Goal: Information Seeking & Learning: Learn about a topic

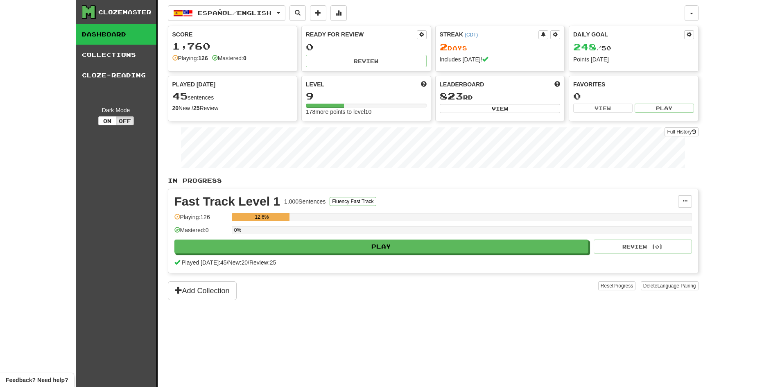
drag, startPoint x: 369, startPoint y: 336, endPoint x: 227, endPoint y: 85, distance: 288.4
click at [368, 331] on div "Español / English Čeština / English Streak: 0 Review: 62 Daily Goal: 0 / 500 Es…" at bounding box center [433, 203] width 531 height 407
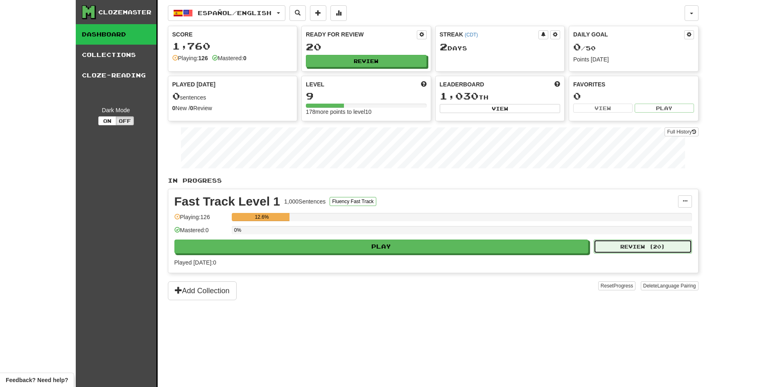
click at [623, 246] on button "Review ( 20 )" at bounding box center [643, 246] width 98 height 14
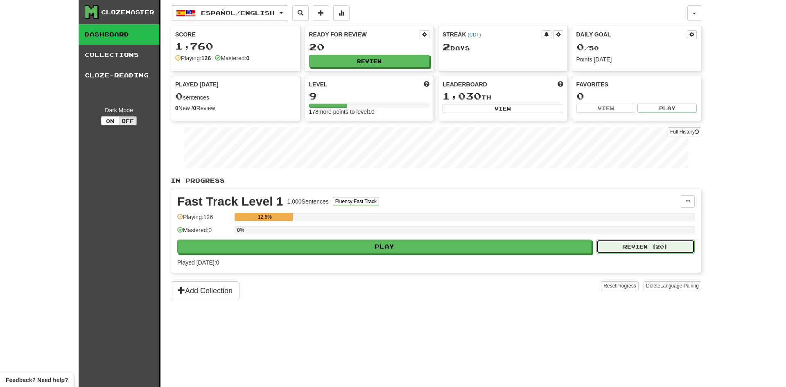
select select "**"
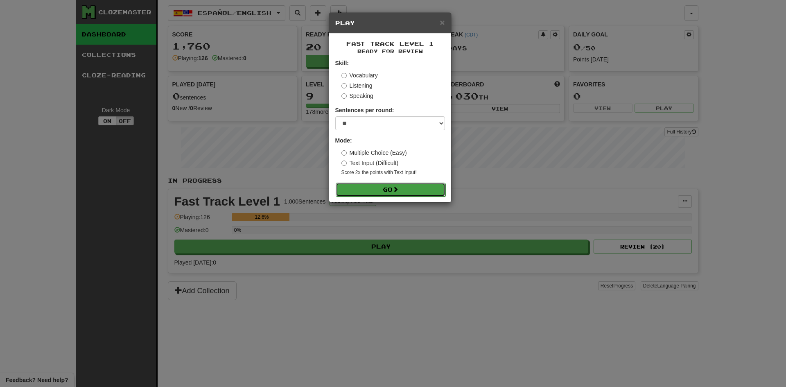
click at [398, 190] on span at bounding box center [396, 189] width 6 height 6
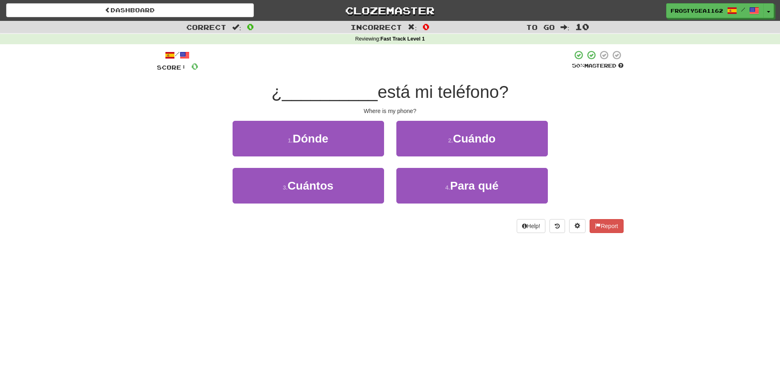
click at [191, 299] on div "Dashboard Clozemaster FrostySea1162 / Toggle Dropdown Dashboard Leaderboard Act…" at bounding box center [390, 193] width 780 height 387
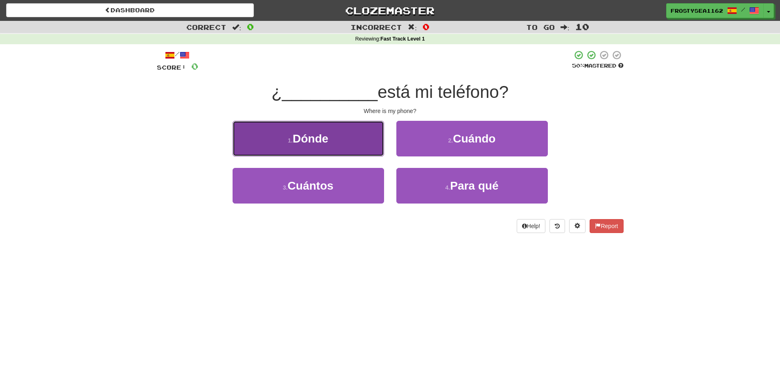
click at [314, 147] on button "1 . Dónde" at bounding box center [308, 139] width 151 height 36
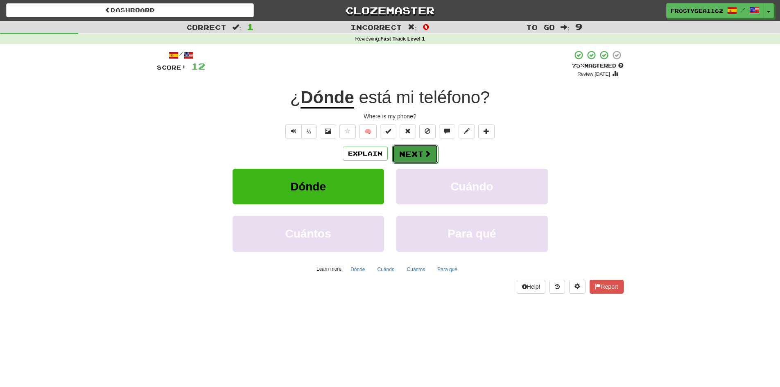
click at [418, 158] on button "Next" at bounding box center [415, 154] width 46 height 19
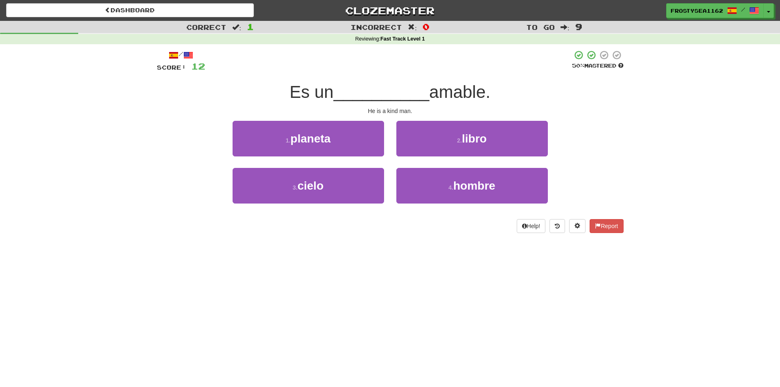
click at [179, 256] on div "Dashboard Clozemaster FrostySea1162 / Toggle Dropdown Dashboard Leaderboard Act…" at bounding box center [390, 193] width 780 height 387
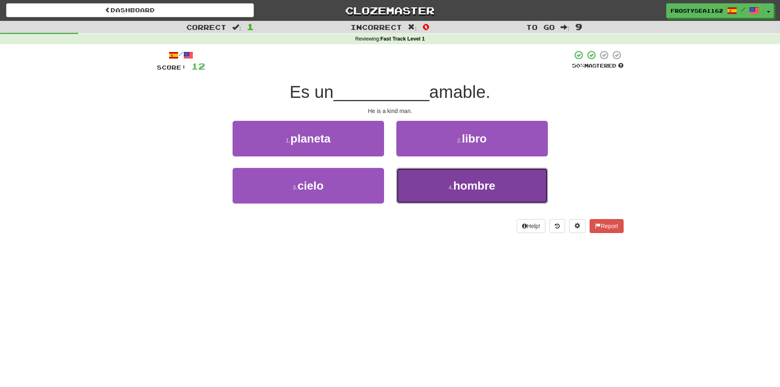
click at [450, 192] on button "4 . hombre" at bounding box center [471, 186] width 151 height 36
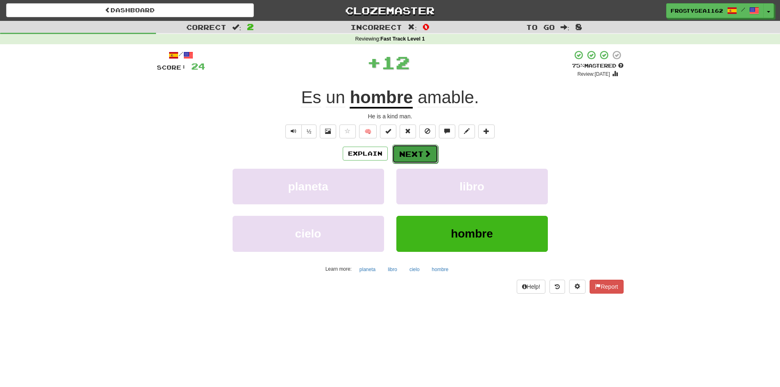
click at [412, 157] on button "Next" at bounding box center [415, 154] width 46 height 19
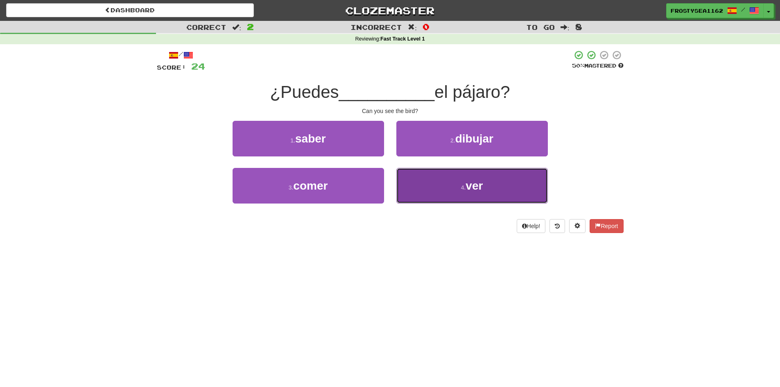
click at [463, 191] on button "4 . ver" at bounding box center [471, 186] width 151 height 36
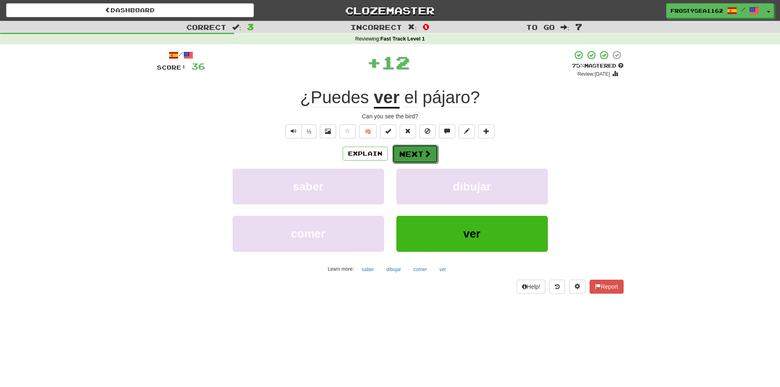
click at [410, 161] on button "Next" at bounding box center [415, 154] width 46 height 19
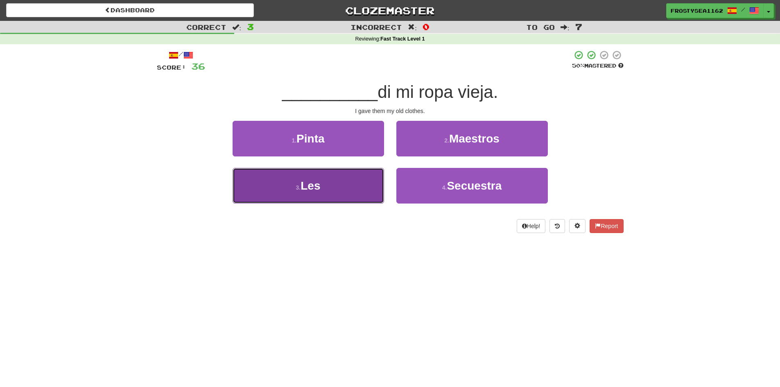
click at [339, 183] on button "3 . Les" at bounding box center [308, 186] width 151 height 36
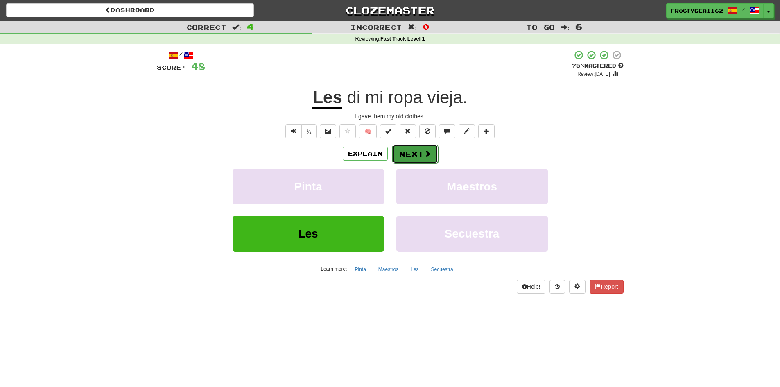
click at [415, 160] on button "Next" at bounding box center [415, 154] width 46 height 19
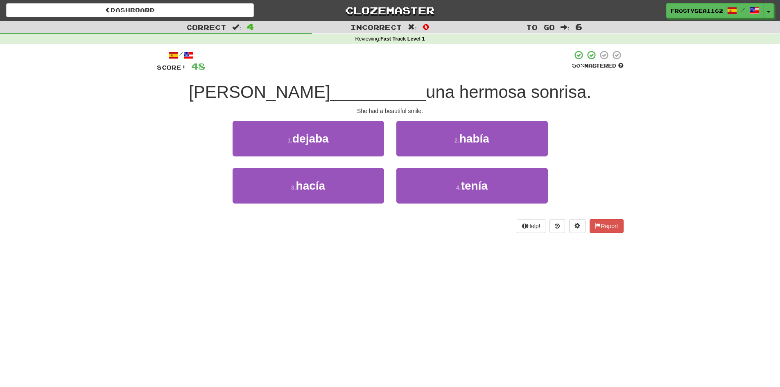
click at [103, 243] on div "Correct : 4 Incorrect : 0 To go : 6 Reviewing : Fast Track Level 1 / Score: 48 …" at bounding box center [390, 133] width 780 height 224
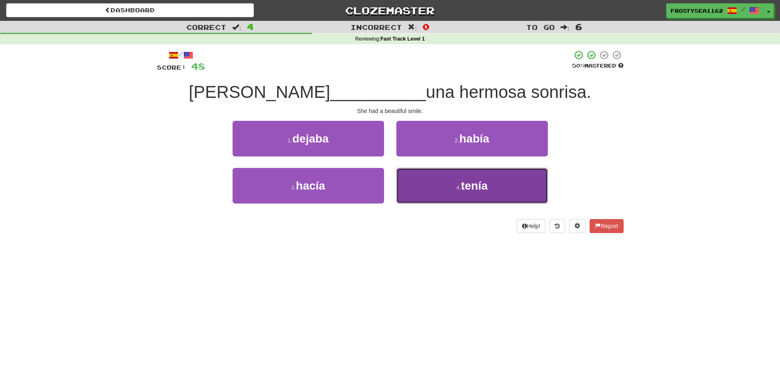
click at [456, 192] on button "4 . tenía" at bounding box center [471, 186] width 151 height 36
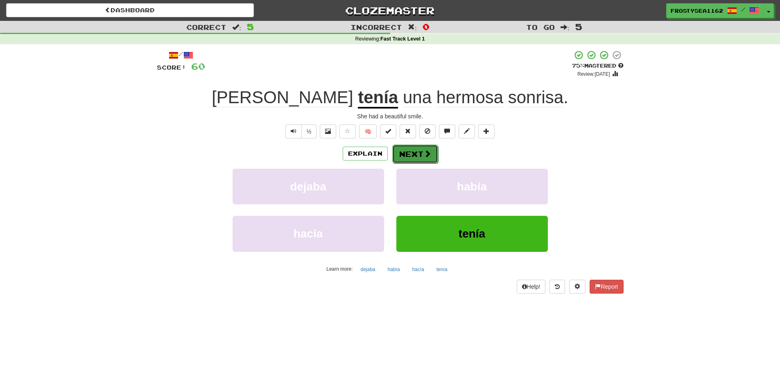
click at [425, 155] on span at bounding box center [427, 153] width 7 height 7
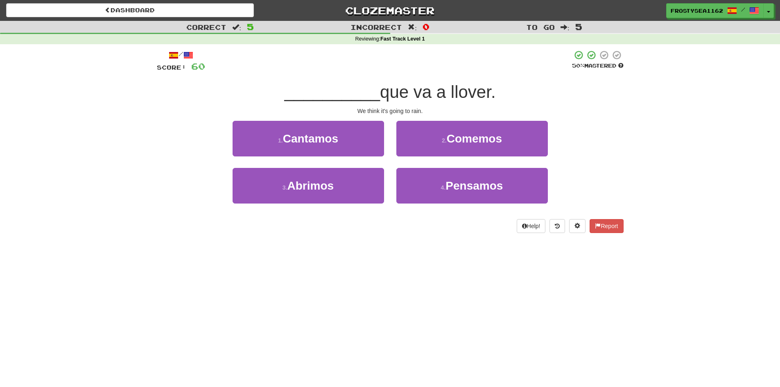
drag, startPoint x: 250, startPoint y: 258, endPoint x: 254, endPoint y: 252, distance: 7.4
click at [251, 258] on div "Dashboard Clozemaster FrostySea1162 / Toggle Dropdown Dashboard Leaderboard Act…" at bounding box center [390, 193] width 780 height 387
click at [255, 252] on div "Dashboard Clozemaster FrostySea1162 / Toggle Dropdown Dashboard Leaderboard Act…" at bounding box center [390, 193] width 780 height 387
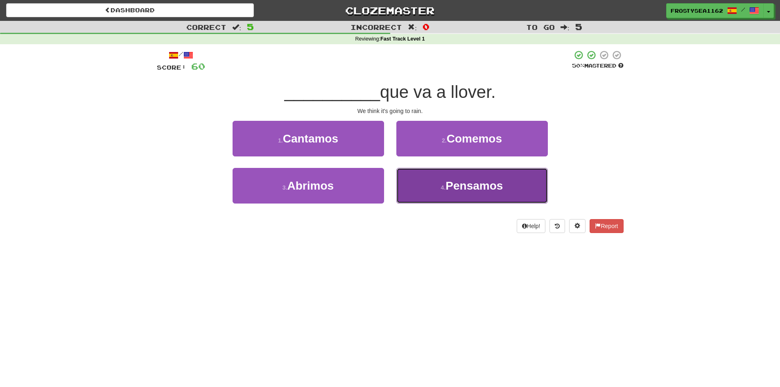
click at [450, 194] on button "4 . Pensamos" at bounding box center [471, 186] width 151 height 36
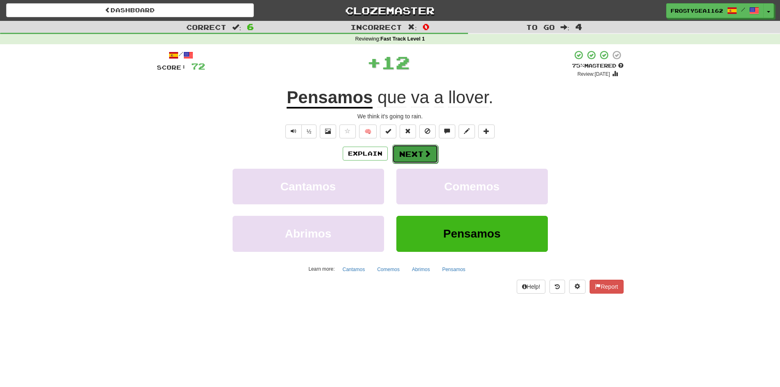
click at [417, 159] on button "Next" at bounding box center [415, 154] width 46 height 19
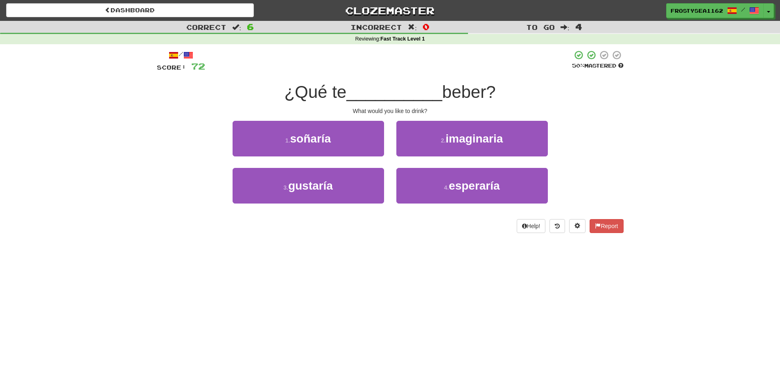
click at [135, 284] on div "Dashboard Clozemaster FrostySea1162 / Toggle Dropdown Dashboard Leaderboard Act…" at bounding box center [390, 193] width 780 height 387
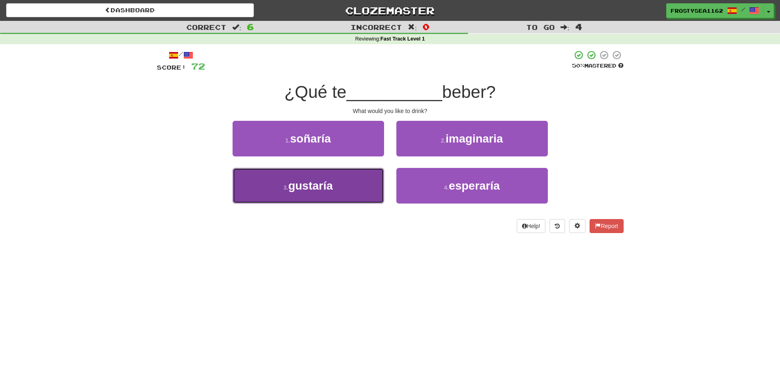
click at [335, 188] on button "3 . gustaría" at bounding box center [308, 186] width 151 height 36
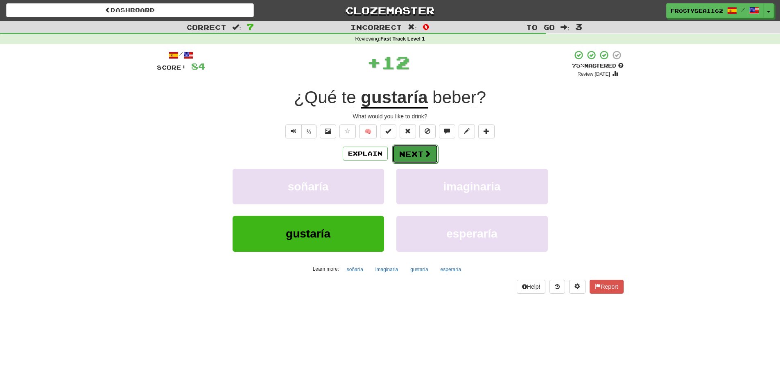
click at [410, 154] on button "Next" at bounding box center [415, 154] width 46 height 19
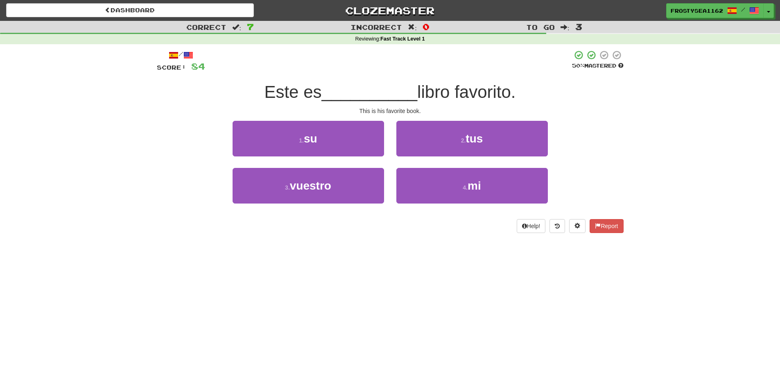
click at [139, 260] on div "Dashboard Clozemaster FrostySea1162 / Toggle Dropdown Dashboard Leaderboard Act…" at bounding box center [390, 193] width 780 height 387
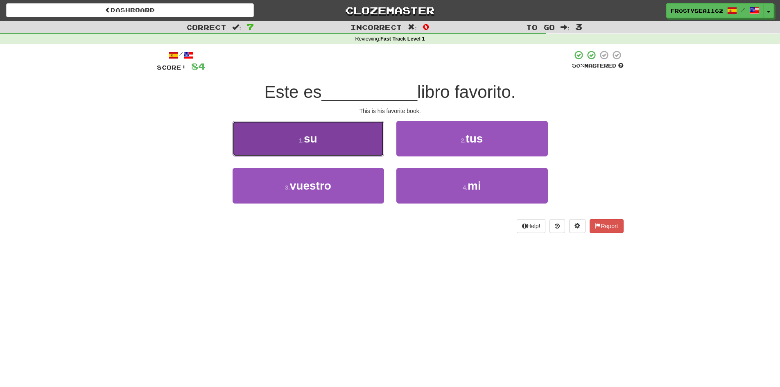
click at [326, 142] on button "1 . su" at bounding box center [308, 139] width 151 height 36
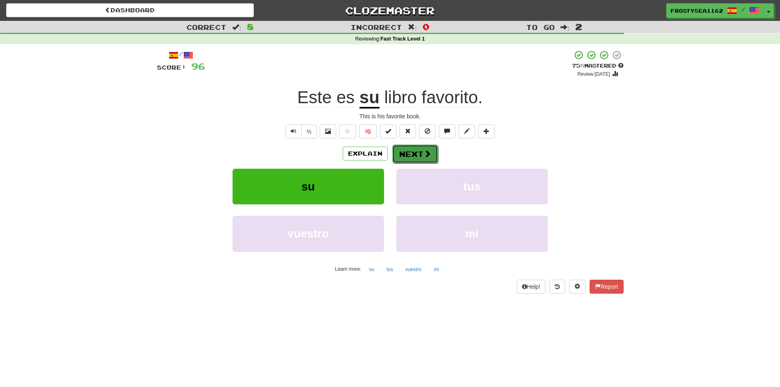
click at [420, 152] on button "Next" at bounding box center [415, 154] width 46 height 19
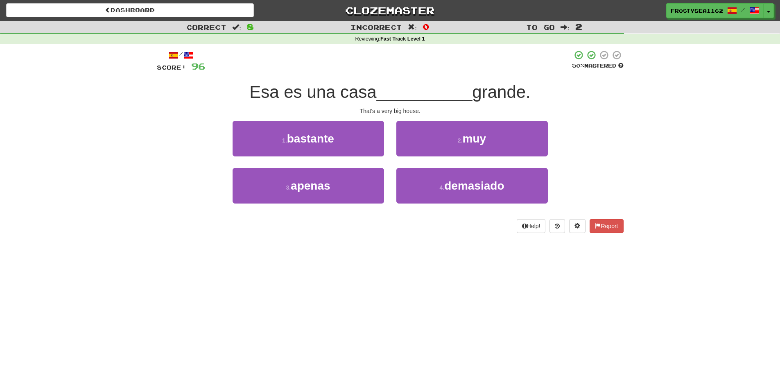
click at [195, 224] on div "Help! Report" at bounding box center [390, 226] width 467 height 14
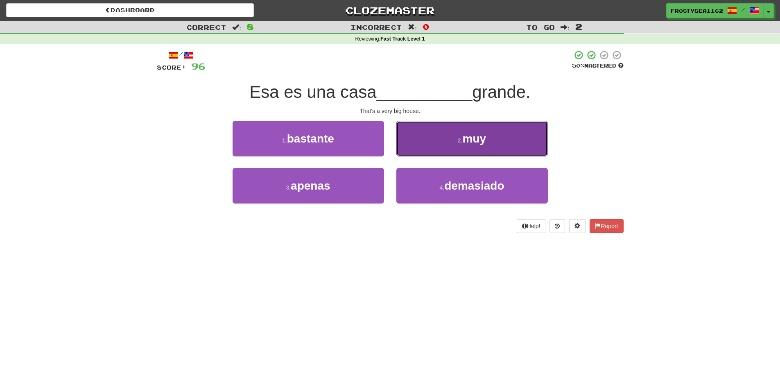
click at [445, 145] on button "2 . muy" at bounding box center [471, 139] width 151 height 36
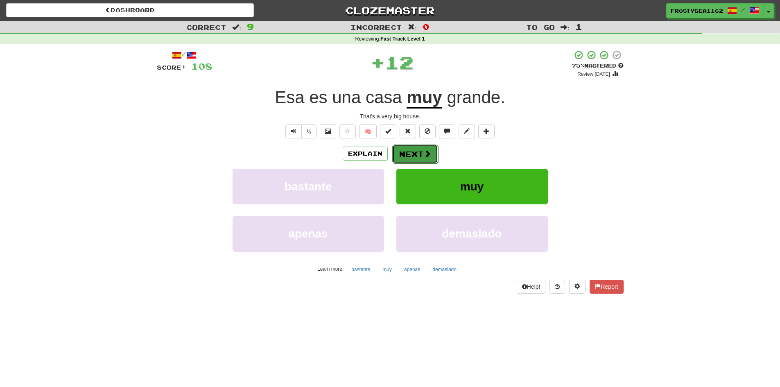
click at [420, 153] on button "Next" at bounding box center [415, 154] width 46 height 19
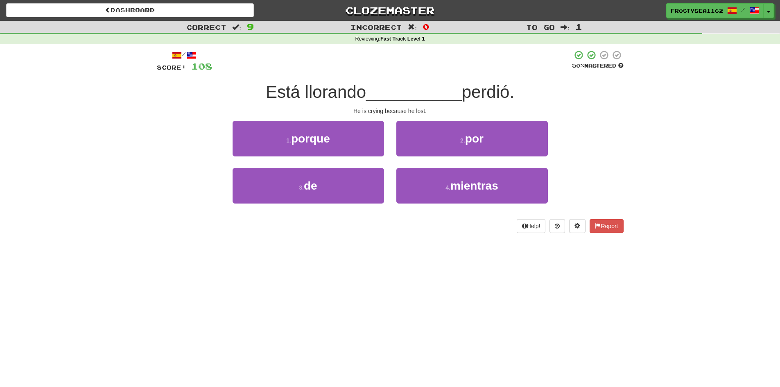
click at [165, 265] on div "Dashboard Clozemaster FrostySea1162 / Toggle Dropdown Dashboard Leaderboard Act…" at bounding box center [390, 193] width 780 height 387
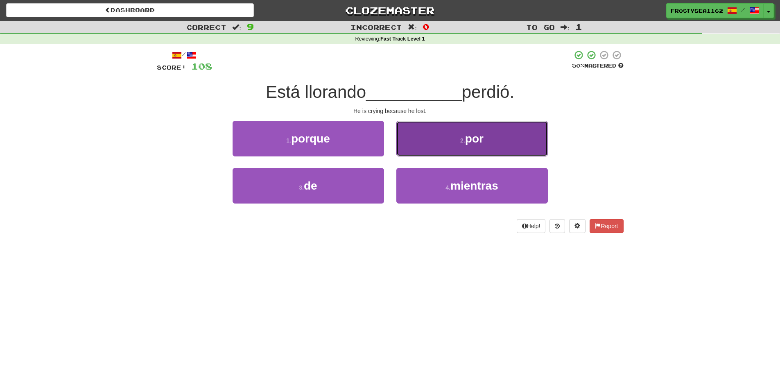
click at [447, 141] on button "2 . por" at bounding box center [471, 139] width 151 height 36
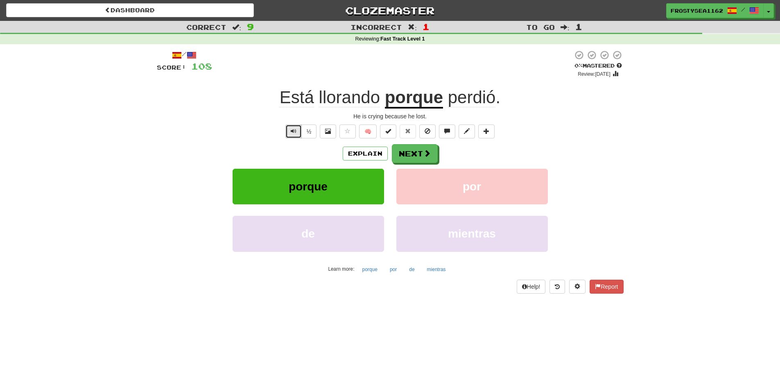
click at [295, 130] on span "Text-to-speech controls" at bounding box center [294, 131] width 6 height 6
click at [426, 159] on button "Next" at bounding box center [415, 154] width 46 height 19
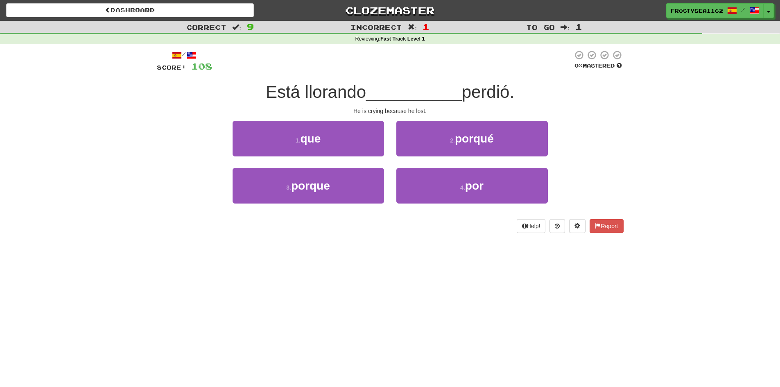
click at [137, 299] on div "Dashboard Clozemaster FrostySea1162 / Toggle Dropdown Dashboard Leaderboard Act…" at bounding box center [390, 193] width 780 height 387
click at [217, 321] on div "Dashboard Clozemaster FrostySea1162 / Toggle Dropdown Dashboard Leaderboard Act…" at bounding box center [390, 193] width 780 height 387
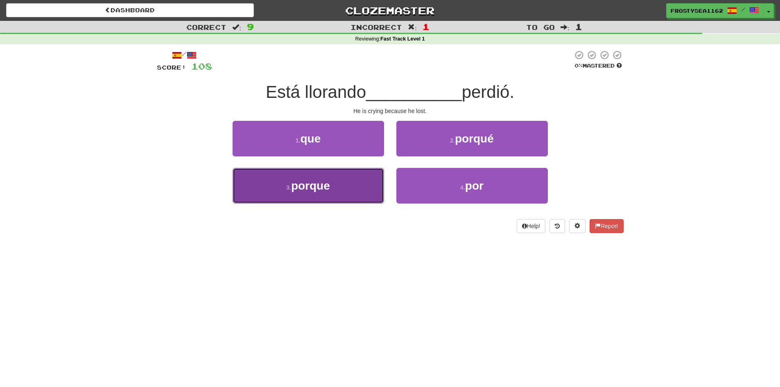
click at [302, 191] on span "porque" at bounding box center [310, 185] width 39 height 13
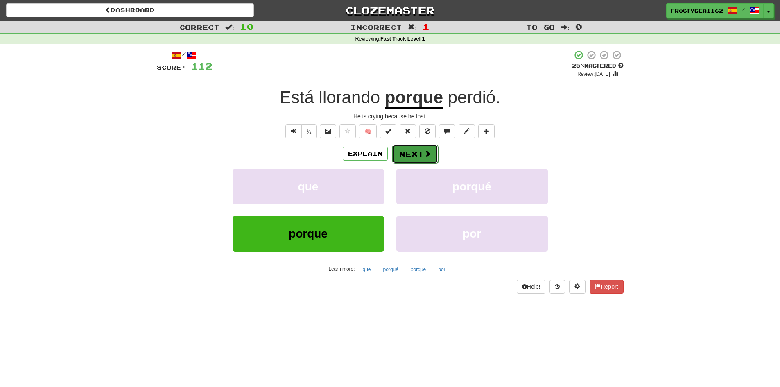
click at [418, 149] on button "Next" at bounding box center [415, 154] width 46 height 19
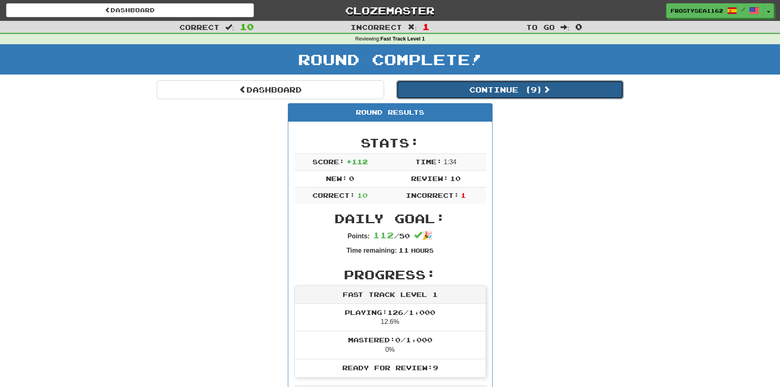
click at [515, 85] on button "Continue ( 9 )" at bounding box center [509, 89] width 227 height 19
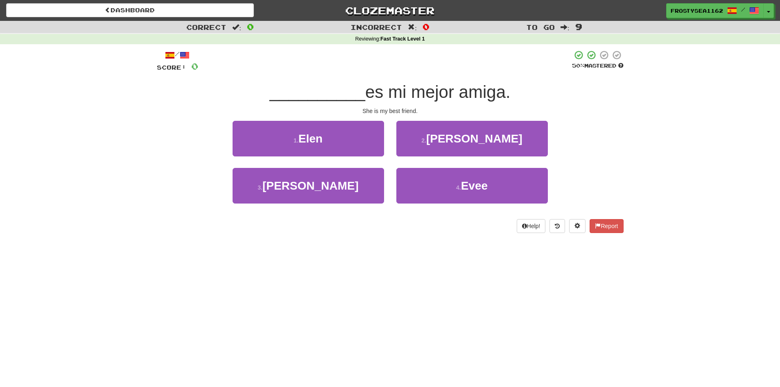
click at [200, 266] on div "Dashboard Clozemaster FrostySea1162 / Toggle Dropdown Dashboard Leaderboard Act…" at bounding box center [390, 193] width 780 height 387
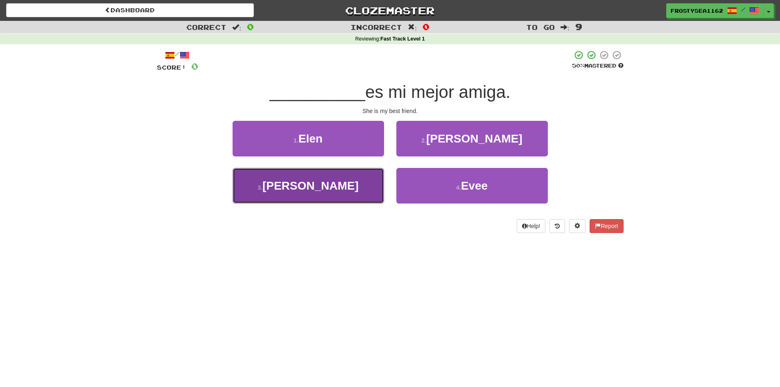
click at [314, 188] on span "[PERSON_NAME]" at bounding box center [310, 185] width 96 height 13
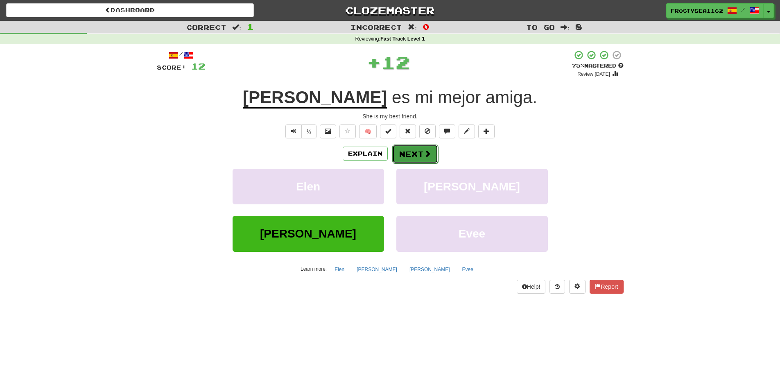
click at [420, 158] on button "Next" at bounding box center [415, 154] width 46 height 19
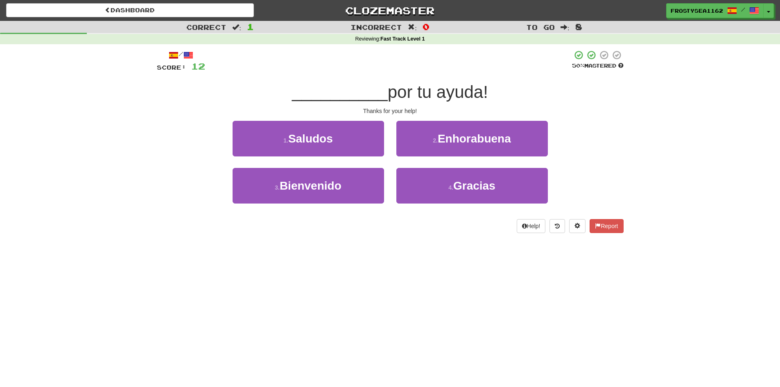
click at [294, 290] on div "Dashboard Clozemaster FrostySea1162 / Toggle Dropdown Dashboard Leaderboard Act…" at bounding box center [390, 193] width 780 height 387
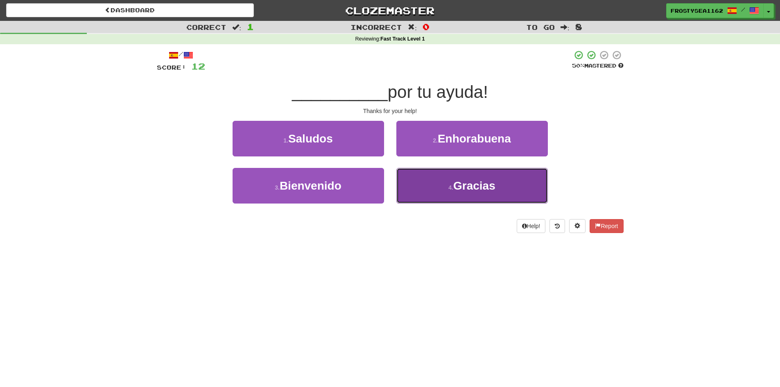
click at [431, 179] on button "4 . Gracias" at bounding box center [471, 186] width 151 height 36
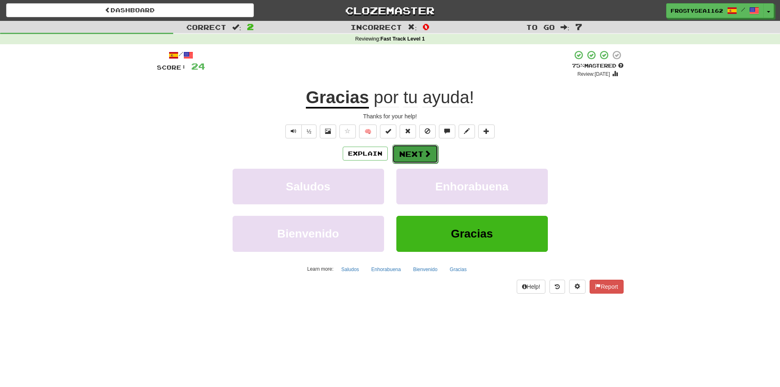
click at [413, 154] on button "Next" at bounding box center [415, 154] width 46 height 19
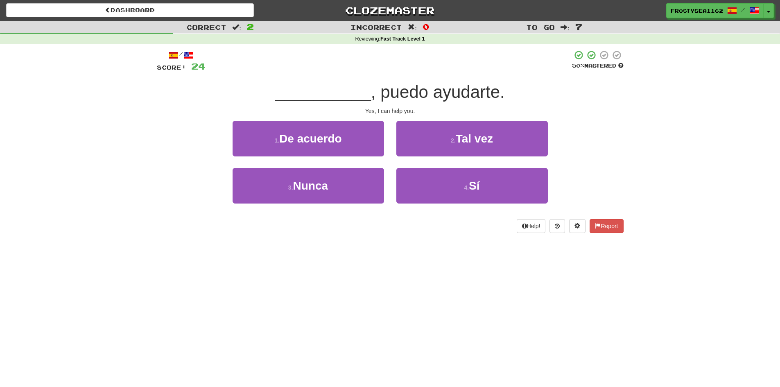
click at [224, 281] on div "Dashboard Clozemaster FrostySea1162 / Toggle Dropdown Dashboard Leaderboard Act…" at bounding box center [390, 193] width 780 height 387
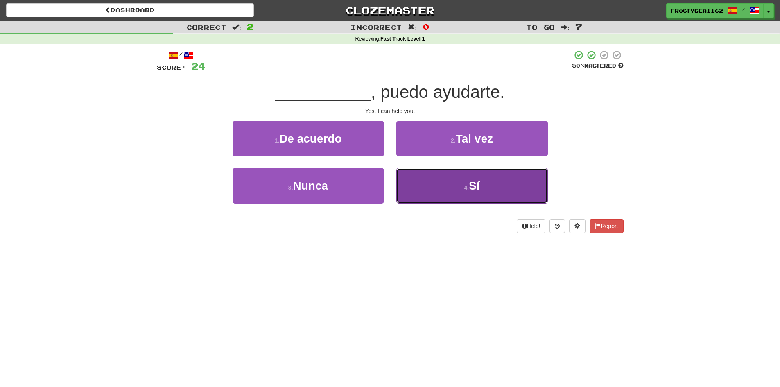
click at [425, 190] on button "4 . Sí" at bounding box center [471, 186] width 151 height 36
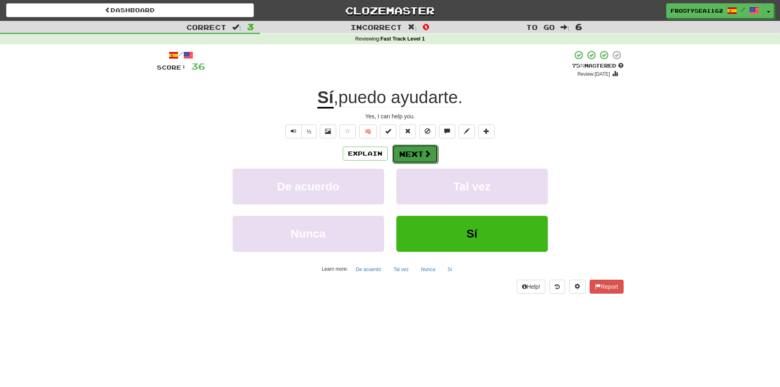
click at [431, 155] on button "Next" at bounding box center [415, 154] width 46 height 19
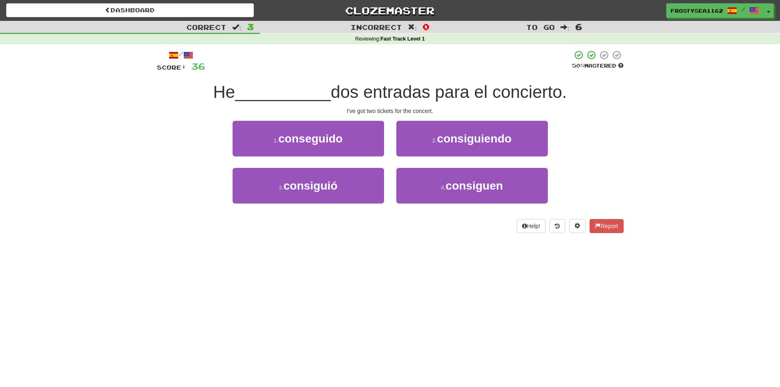
click at [159, 276] on div "Dashboard Clozemaster FrostySea1162 / Toggle Dropdown Dashboard Leaderboard Act…" at bounding box center [390, 193] width 780 height 387
click at [160, 276] on div "Dashboard Clozemaster FrostySea1162 / Toggle Dropdown Dashboard Leaderboard Act…" at bounding box center [390, 193] width 780 height 387
drag, startPoint x: 398, startPoint y: 93, endPoint x: 483, endPoint y: 100, distance: 84.7
click at [451, 95] on span "dos entradas para el concierto." at bounding box center [449, 91] width 236 height 19
click at [487, 101] on span "dos entradas para el concierto." at bounding box center [449, 91] width 236 height 19
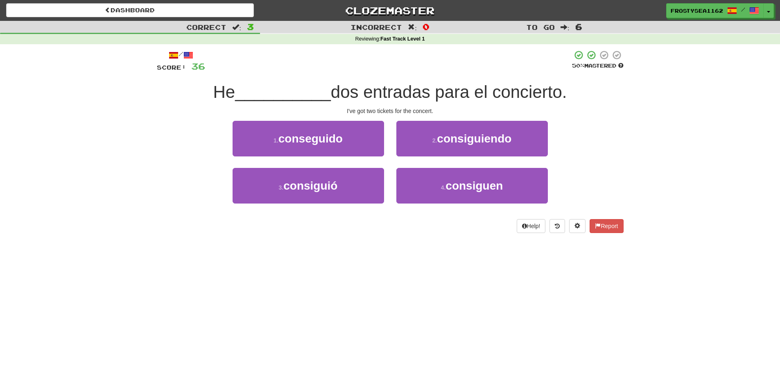
drag, startPoint x: 522, startPoint y: 95, endPoint x: 526, endPoint y: 95, distance: 4.1
click at [526, 95] on span "dos entradas para el concierto." at bounding box center [449, 91] width 236 height 19
click at [321, 269] on div "Dashboard Clozemaster FrostySea1162 / Toggle Dropdown Dashboard Leaderboard Act…" at bounding box center [390, 193] width 780 height 387
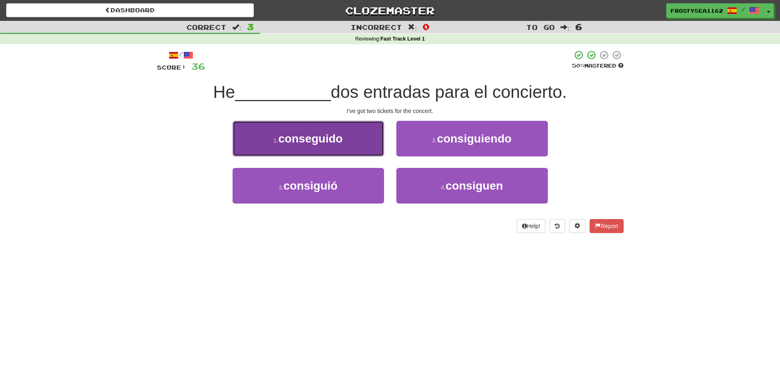
click at [359, 146] on button "1 . conseguido" at bounding box center [308, 139] width 151 height 36
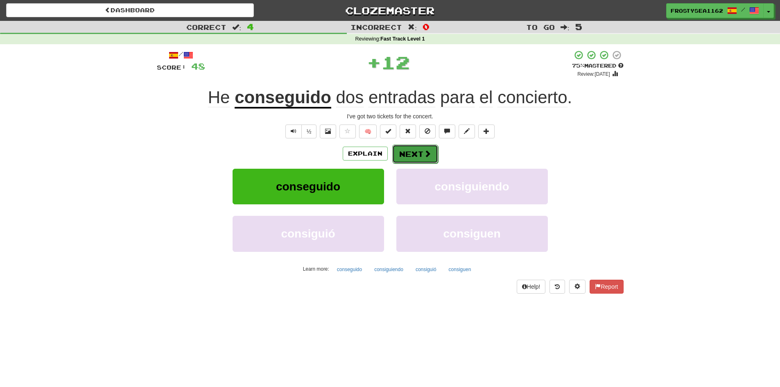
click at [412, 152] on button "Next" at bounding box center [415, 154] width 46 height 19
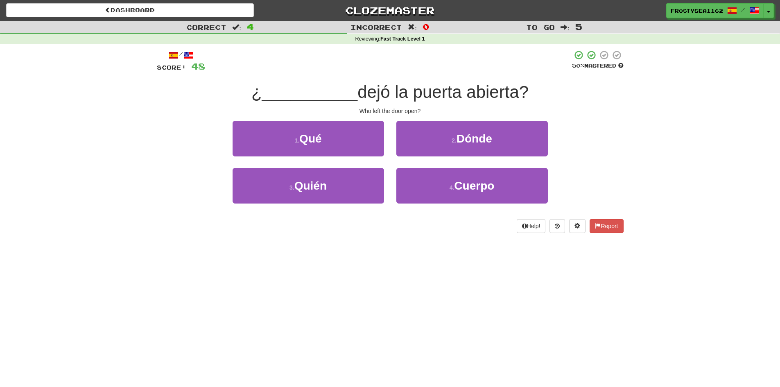
click at [202, 245] on div "Dashboard Clozemaster FrostySea1162 / Toggle Dropdown Dashboard Leaderboard Act…" at bounding box center [390, 193] width 780 height 387
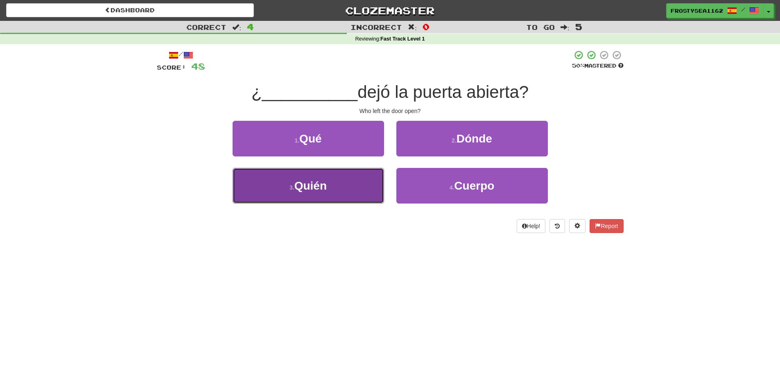
click at [311, 185] on span "Quién" at bounding box center [310, 185] width 32 height 13
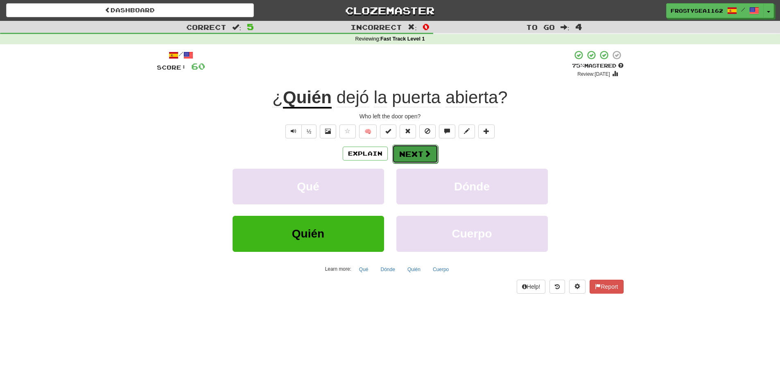
click at [420, 149] on button "Next" at bounding box center [415, 154] width 46 height 19
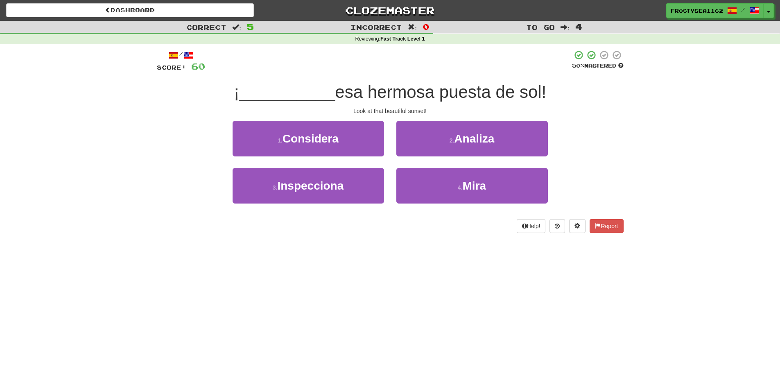
click at [288, 257] on div "Dashboard Clozemaster FrostySea1162 / Toggle Dropdown Dashboard Leaderboard Act…" at bounding box center [390, 193] width 780 height 387
click at [572, 95] on div "¡ __________ esa hermosa puesta de sol!" at bounding box center [390, 92] width 467 height 23
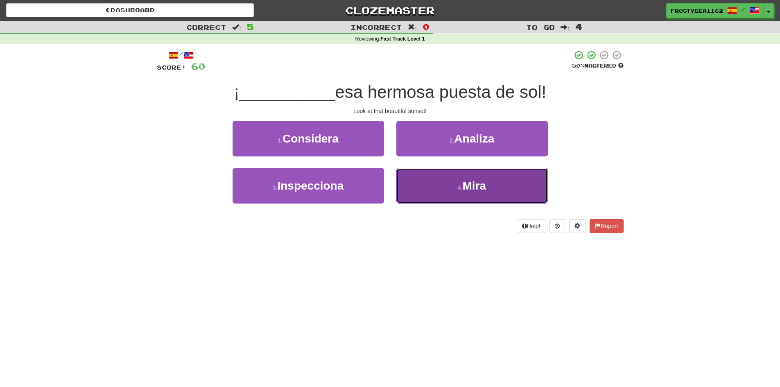
click at [439, 185] on button "4 . Mira" at bounding box center [471, 186] width 151 height 36
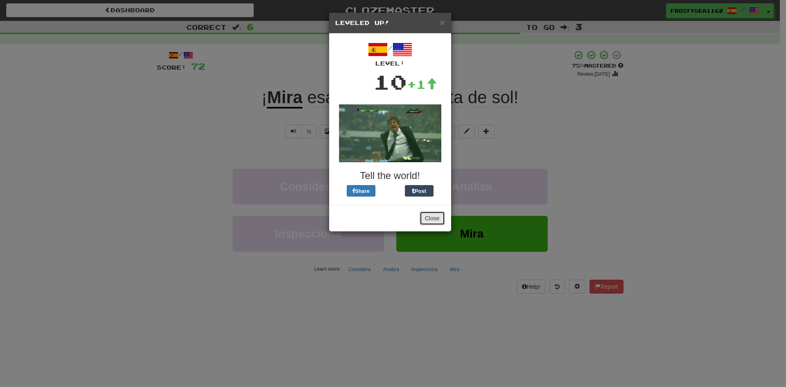
click at [424, 219] on button "Close" at bounding box center [432, 218] width 25 height 14
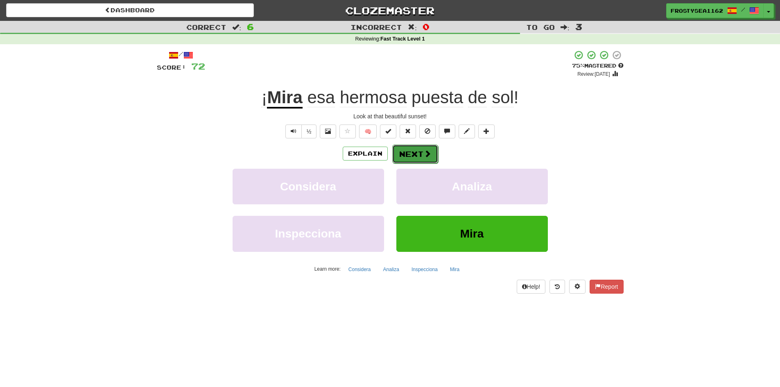
click at [417, 151] on button "Next" at bounding box center [415, 154] width 46 height 19
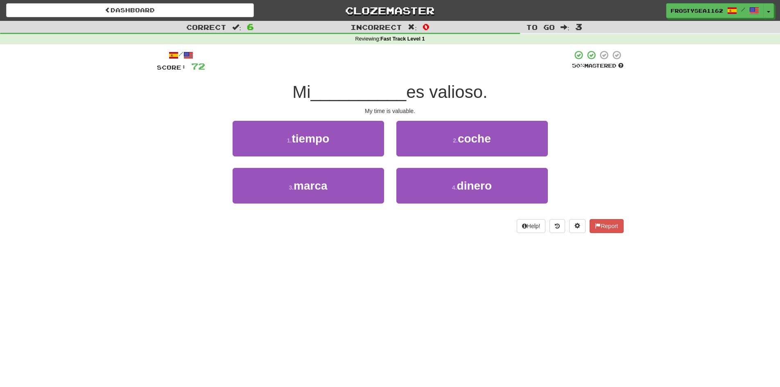
click at [305, 277] on div "Dashboard Clozemaster FrostySea1162 / Toggle Dropdown Dashboard Leaderboard Act…" at bounding box center [390, 193] width 780 height 387
click at [288, 262] on div "Dashboard Clozemaster FrostySea1162 / Toggle Dropdown Dashboard Leaderboard Act…" at bounding box center [390, 193] width 780 height 387
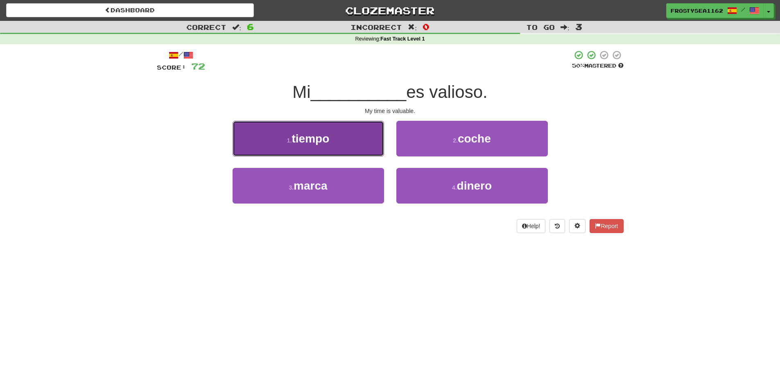
click at [332, 143] on button "1 . tiempo" at bounding box center [308, 139] width 151 height 36
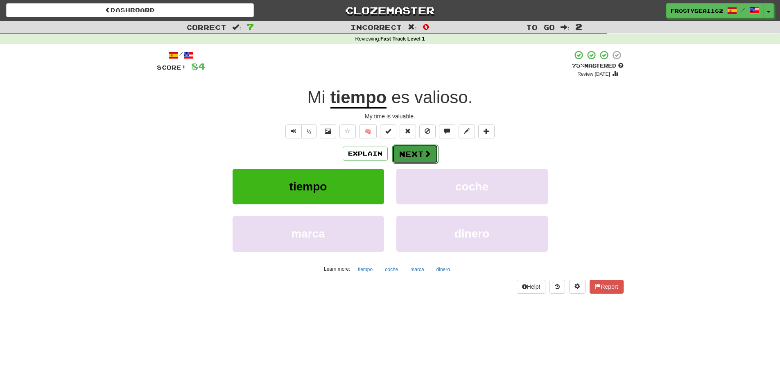
click at [401, 161] on button "Next" at bounding box center [415, 154] width 46 height 19
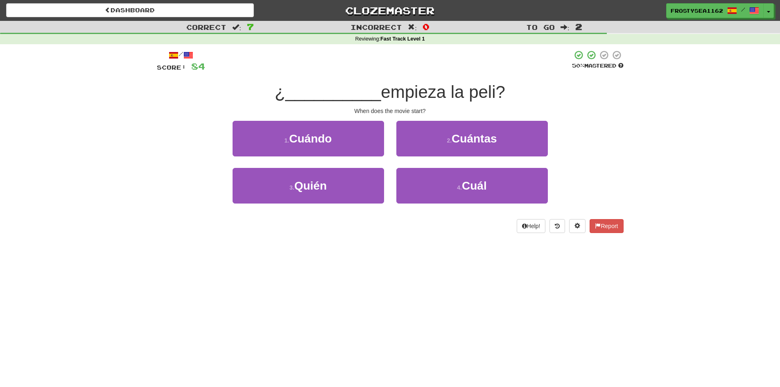
click at [301, 241] on div "/ Score: 84 50 % Mastered ¿ __________ empieza la peli? When does the movie sta…" at bounding box center [390, 144] width 467 height 200
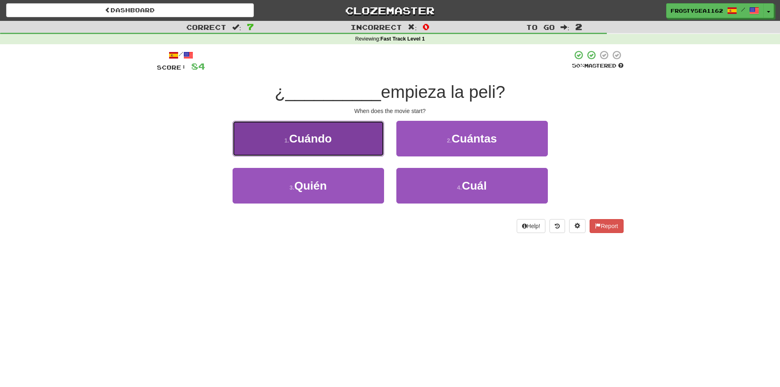
click at [371, 142] on button "1 . Cuándo" at bounding box center [308, 139] width 151 height 36
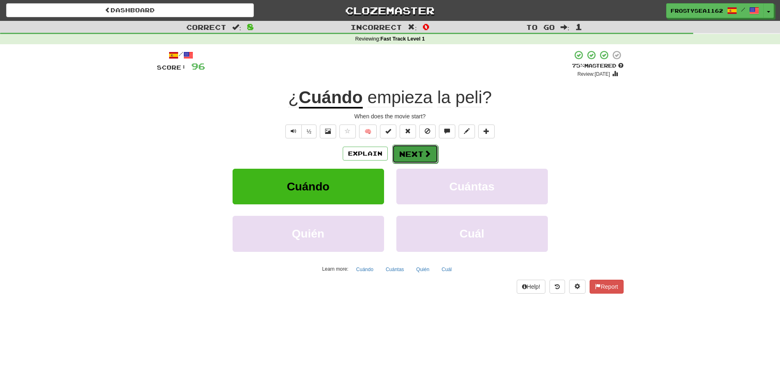
click at [424, 151] on span at bounding box center [427, 153] width 7 height 7
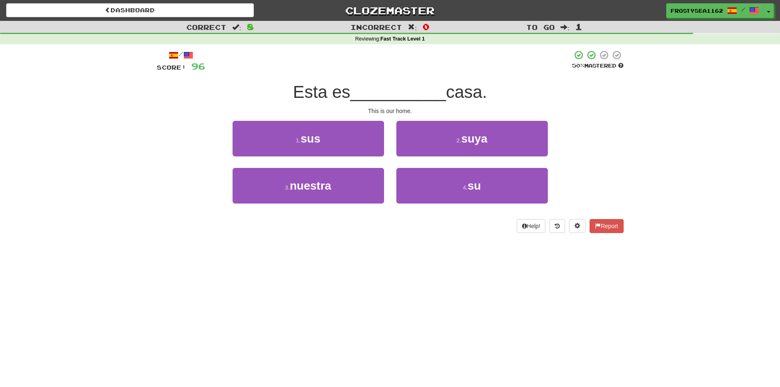
click at [204, 237] on div "/ Score: 96 50 % Mastered Esta es __________ casa. This is our home. 1 . sus 2 …" at bounding box center [390, 144] width 467 height 200
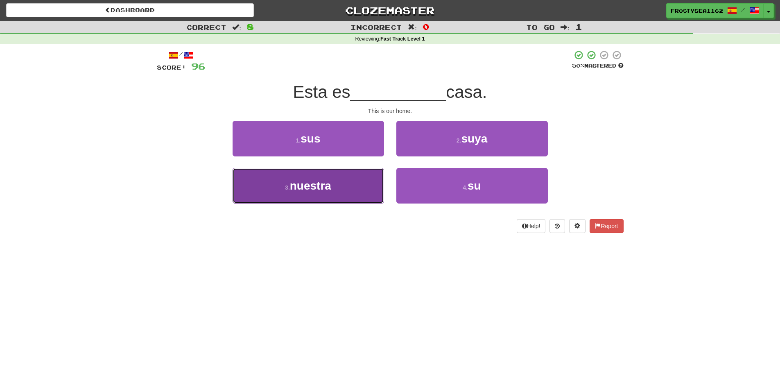
click at [316, 190] on span "nuestra" at bounding box center [310, 185] width 41 height 13
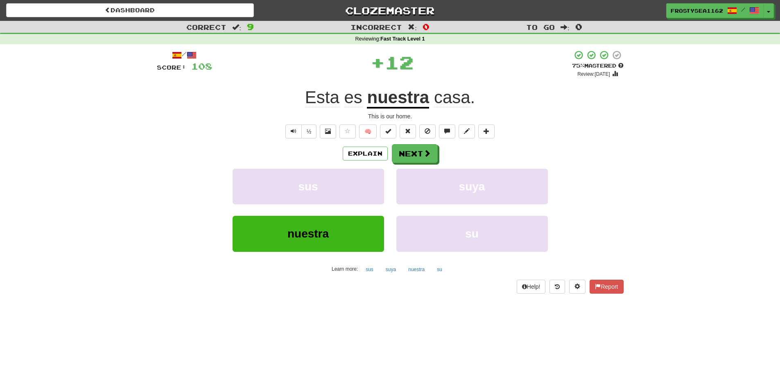
click at [71, 261] on div "Correct : 9 Incorrect : 0 To go : 0 Reviewing : Fast Track Level 1 / Score: 108…" at bounding box center [390, 163] width 780 height 284
click at [422, 160] on button "Next" at bounding box center [415, 154] width 46 height 19
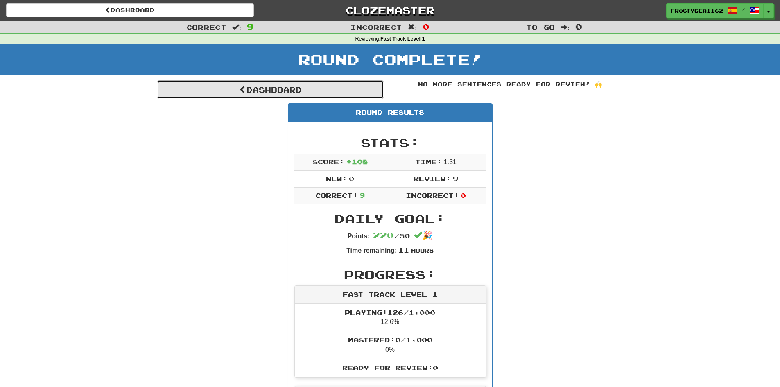
click at [275, 88] on link "Dashboard" at bounding box center [270, 89] width 227 height 19
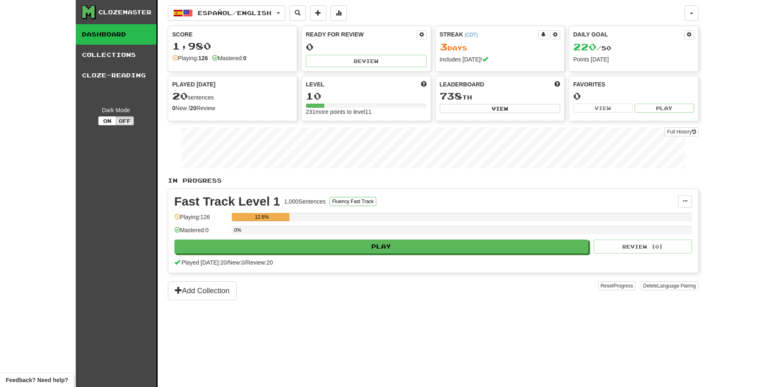
click at [69, 238] on div "Clozemaster Dashboard Collections Cloze-Reading Dark Mode On Off Dashboard Coll…" at bounding box center [390, 193] width 780 height 387
